Goal: Transaction & Acquisition: Purchase product/service

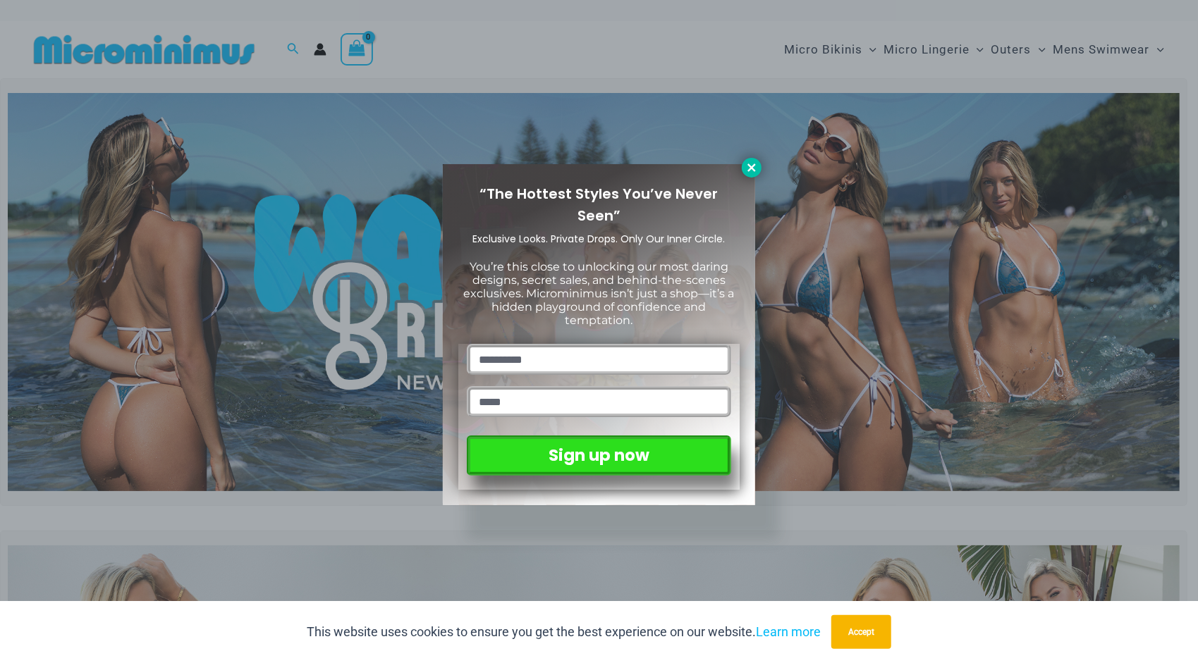
click at [752, 165] on icon at bounding box center [751, 167] width 13 height 13
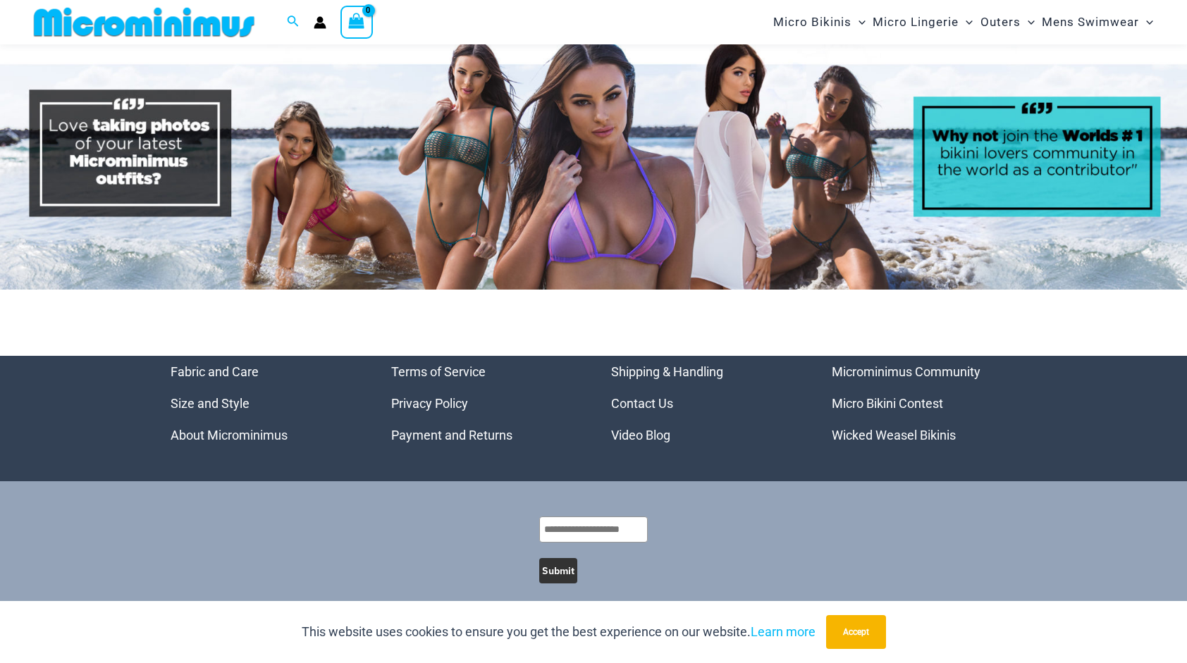
scroll to position [7002, 0]
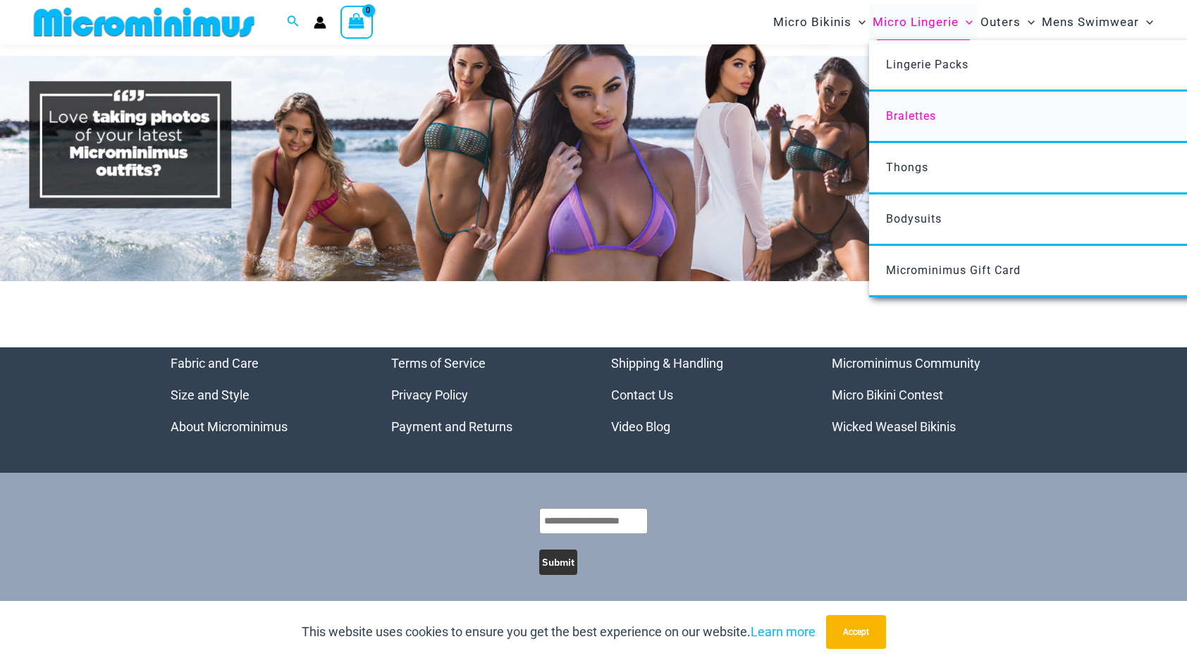
click at [924, 116] on span "Bralettes" at bounding box center [911, 115] width 50 height 13
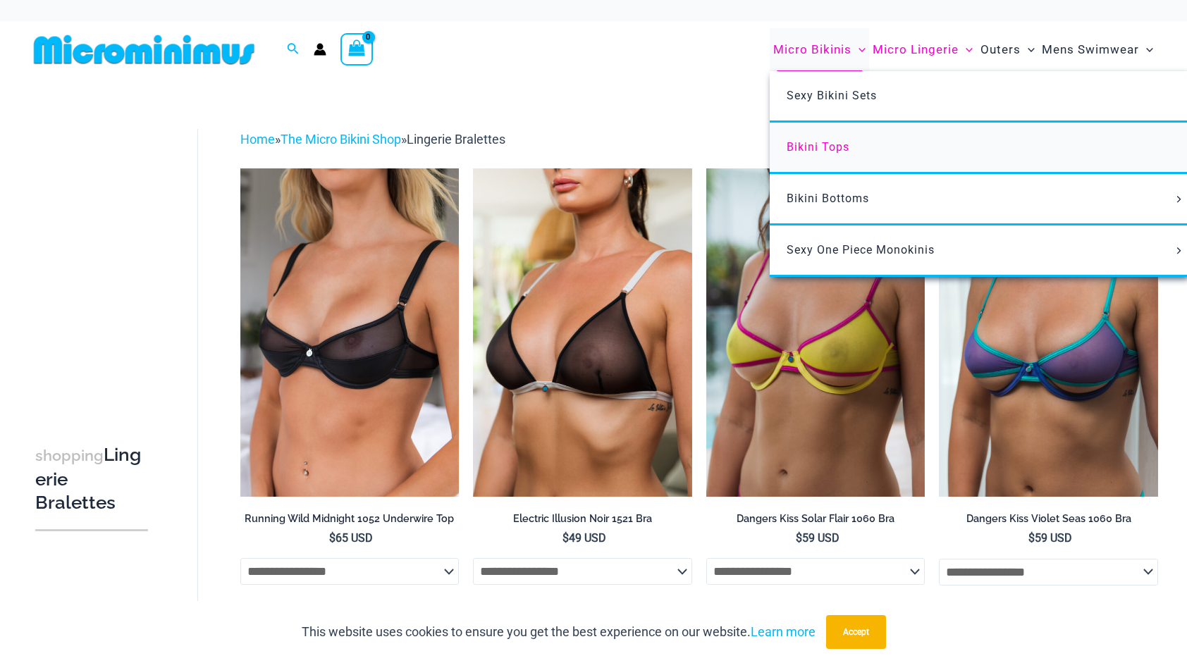
click at [841, 149] on span "Bikini Tops" at bounding box center [818, 146] width 63 height 13
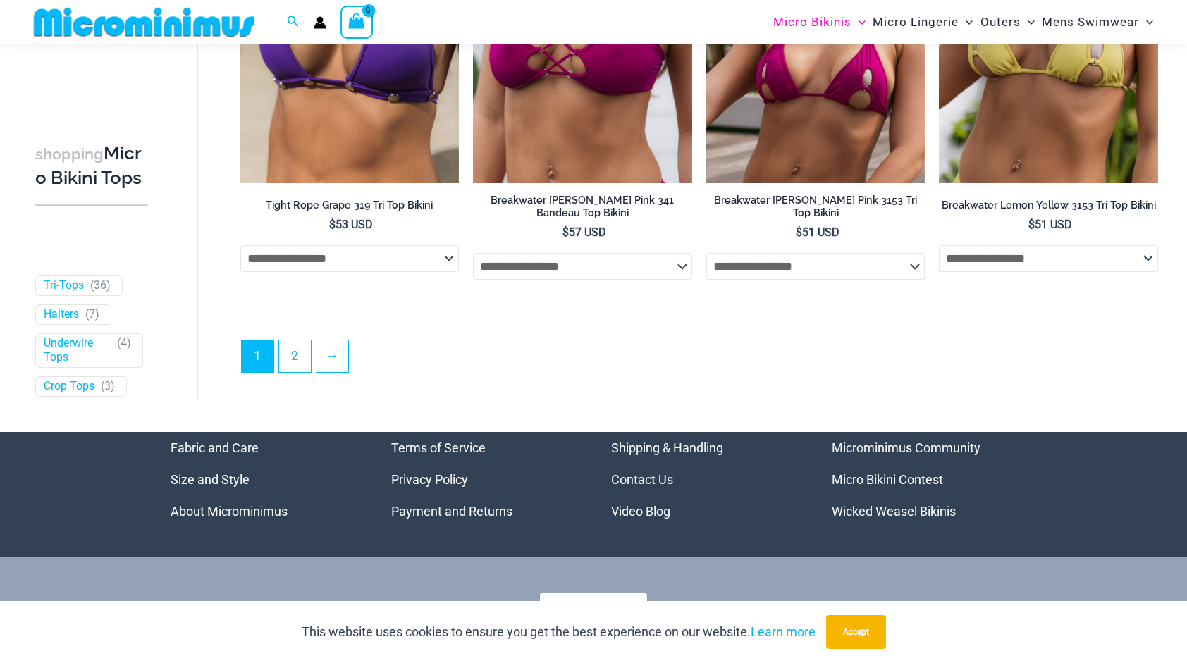
scroll to position [4066, 0]
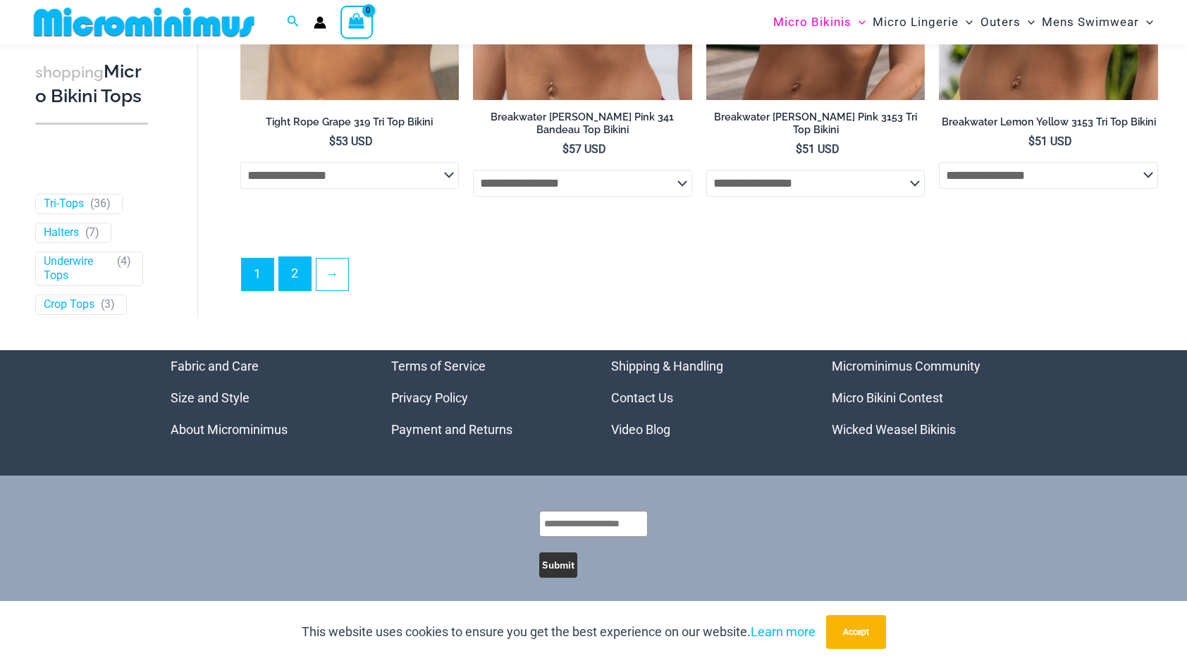
click at [293, 274] on link "2" at bounding box center [295, 273] width 32 height 33
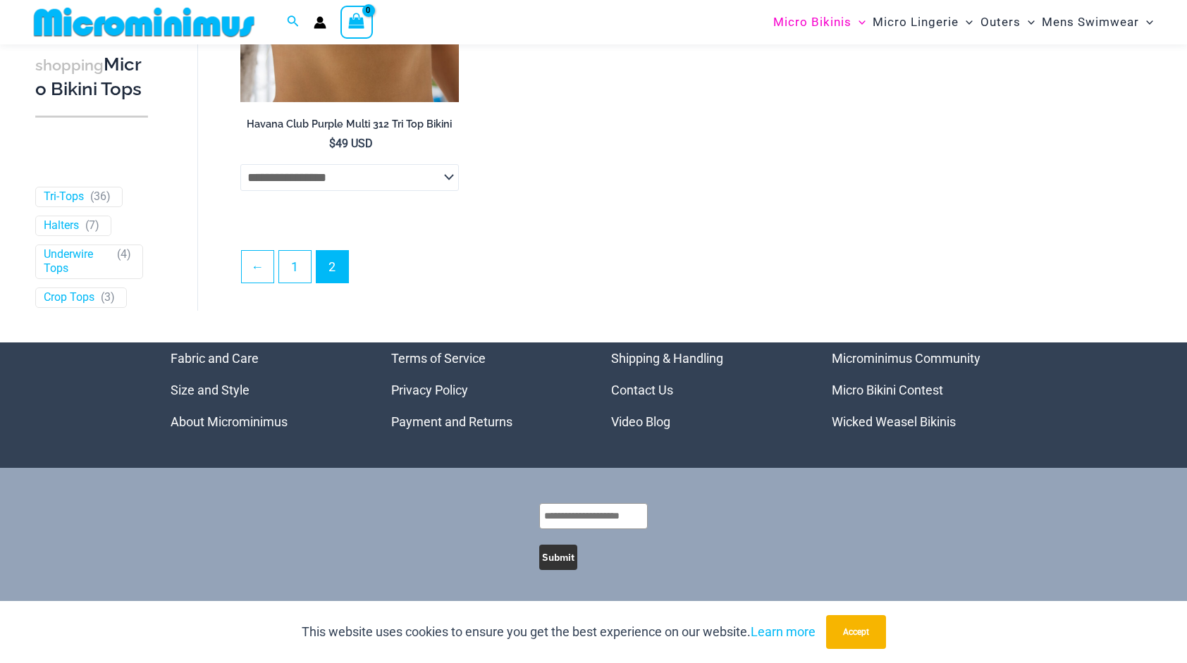
scroll to position [2727, 0]
